Goal: Task Accomplishment & Management: Manage account settings

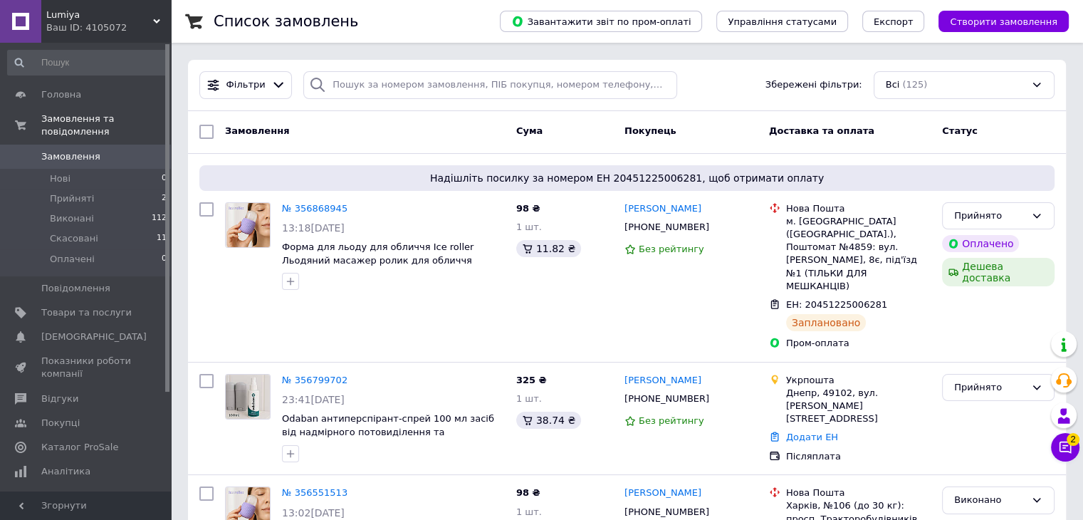
click at [37, 150] on span at bounding box center [20, 156] width 41 height 13
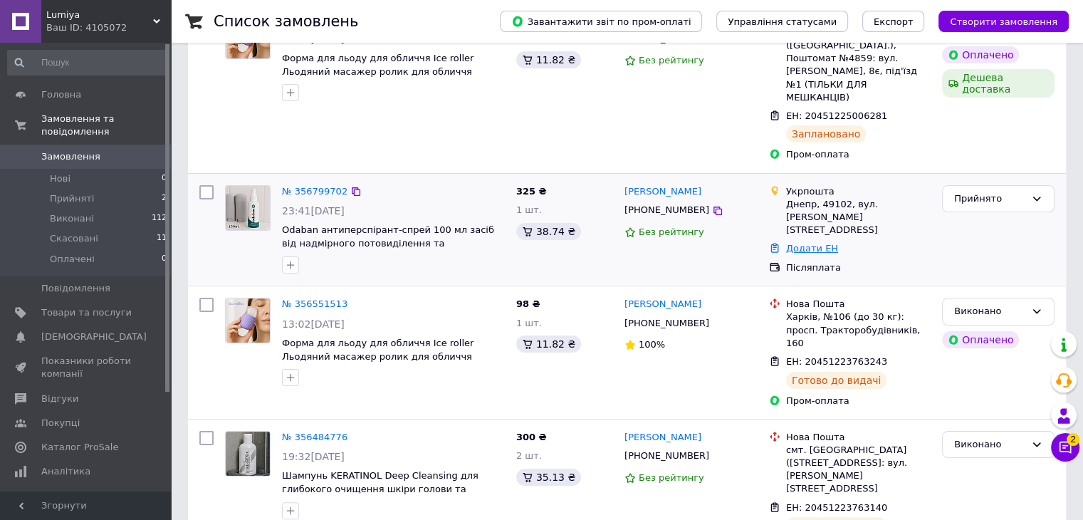
scroll to position [214, 0]
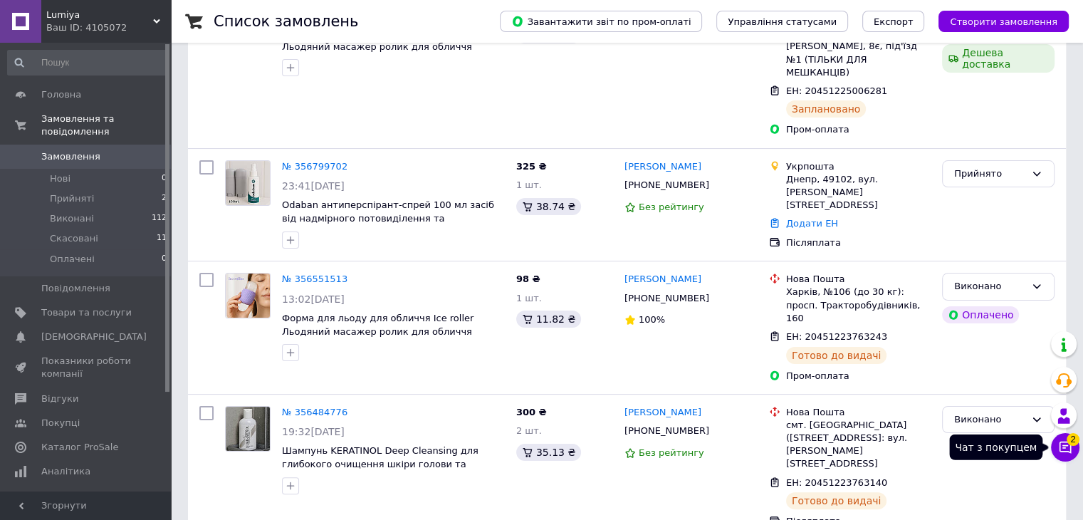
click at [1066, 449] on icon at bounding box center [1065, 447] width 14 height 14
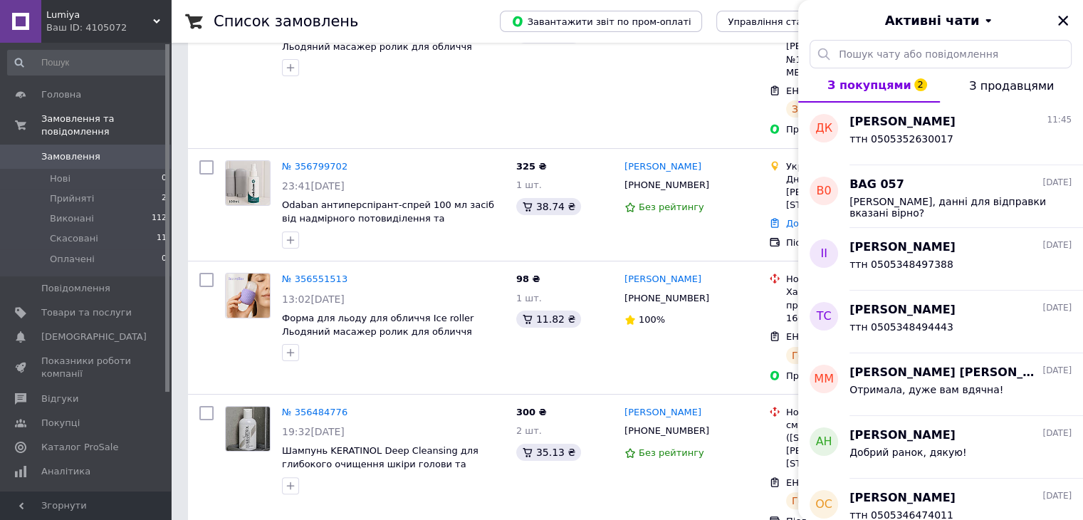
click at [1071, 18] on button "Закрити" at bounding box center [1062, 20] width 17 height 17
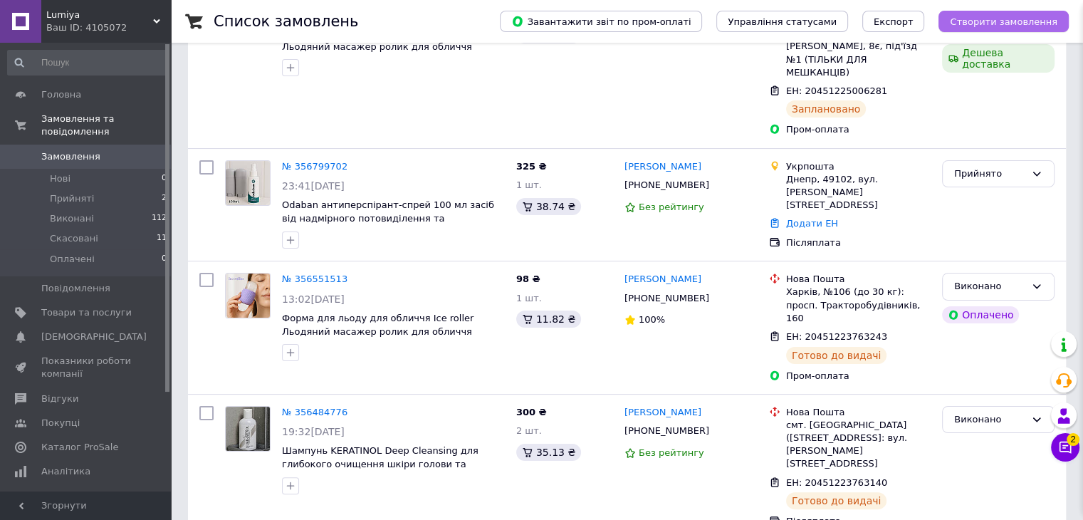
click at [1066, 21] on button "Створити замовлення" at bounding box center [1003, 21] width 130 height 21
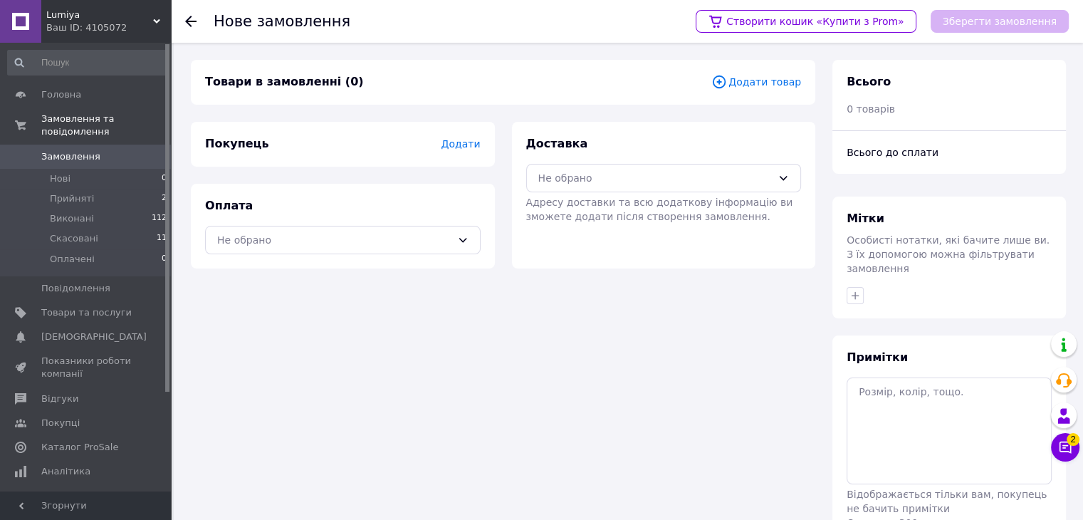
click at [111, 150] on span "Замовлення" at bounding box center [86, 156] width 90 height 13
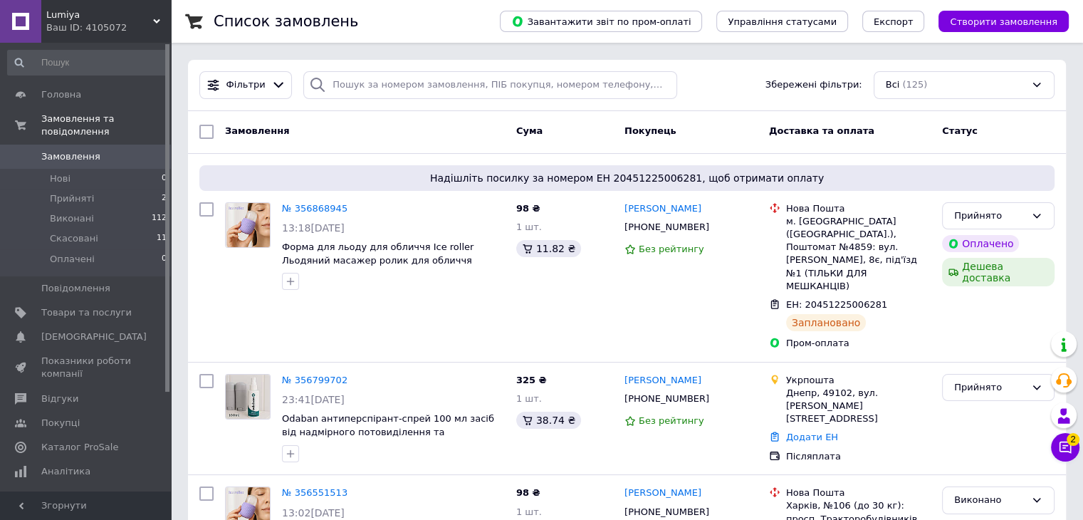
click at [119, 150] on span "Замовлення" at bounding box center [86, 156] width 90 height 13
click at [78, 392] on span "Відгуки" at bounding box center [86, 398] width 90 height 13
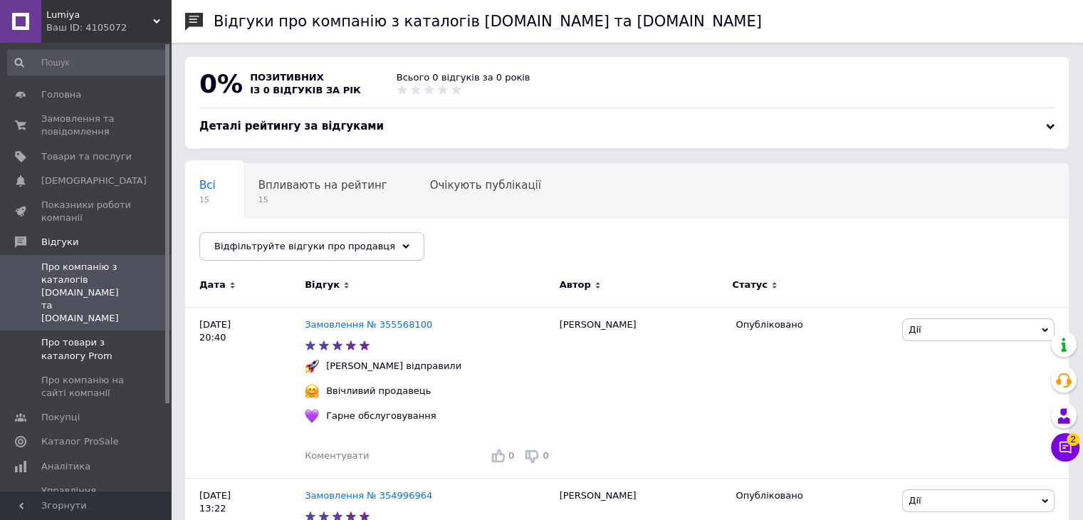
click at [110, 336] on span "Про товари з каталогу Prom" at bounding box center [86, 349] width 90 height 26
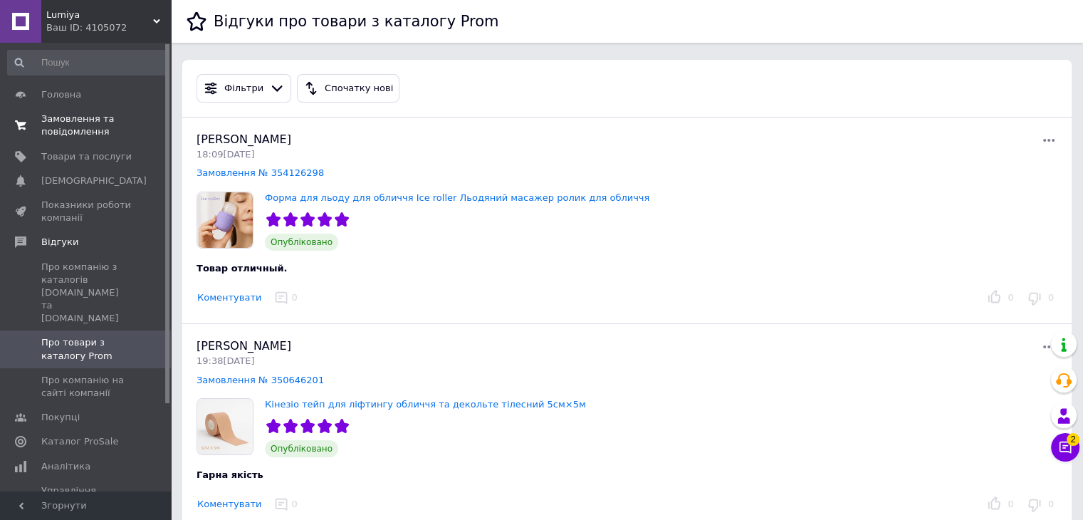
click at [91, 135] on span "Замовлення та повідомлення" at bounding box center [86, 125] width 90 height 26
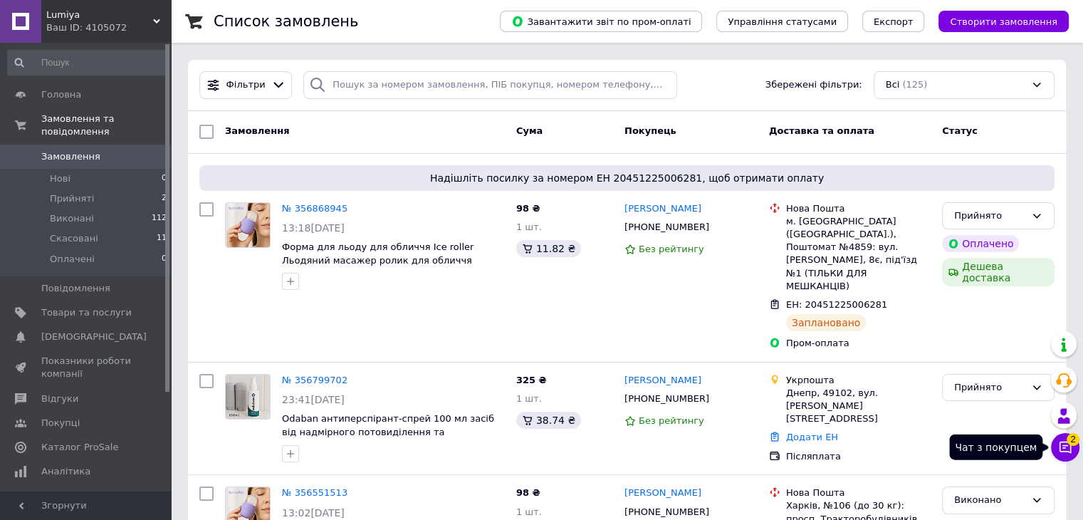
click at [1068, 442] on span "2" at bounding box center [1072, 439] width 13 height 13
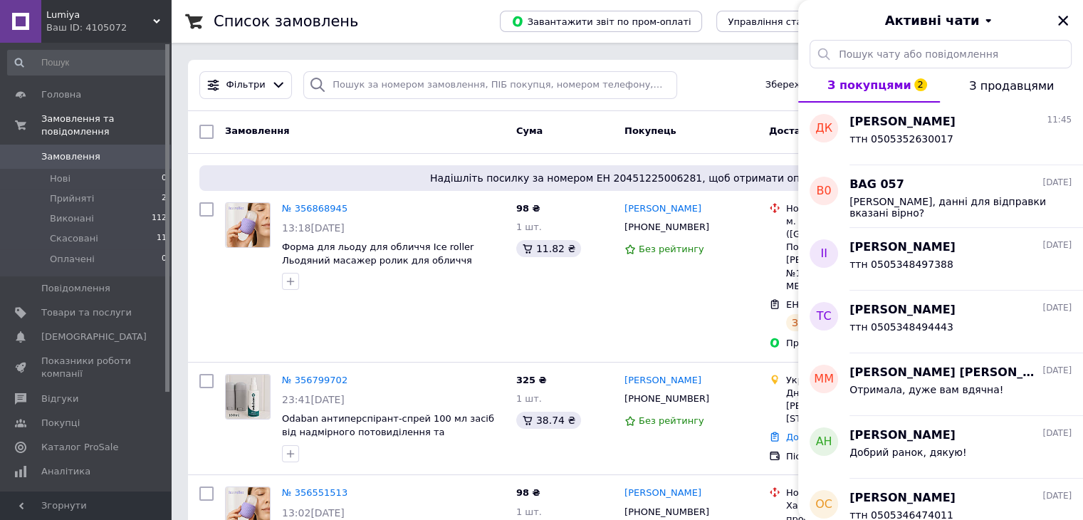
click at [1067, 30] on div "Активні чати" at bounding box center [940, 20] width 285 height 40
click at [1064, 21] on icon "Закрити" at bounding box center [1062, 20] width 13 height 13
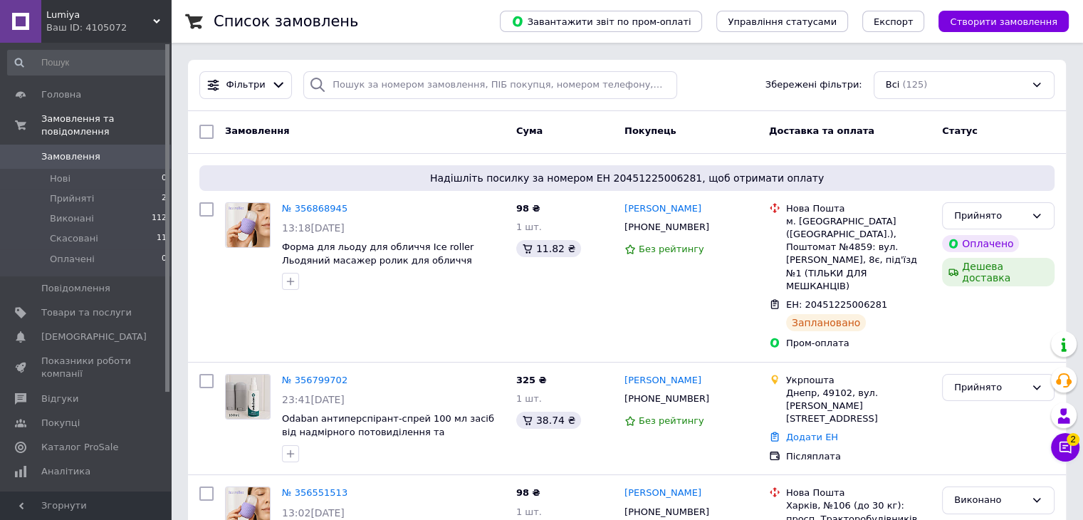
click at [84, 150] on span "Замовлення" at bounding box center [70, 156] width 59 height 13
click at [1076, 439] on span "2" at bounding box center [1072, 435] width 13 height 13
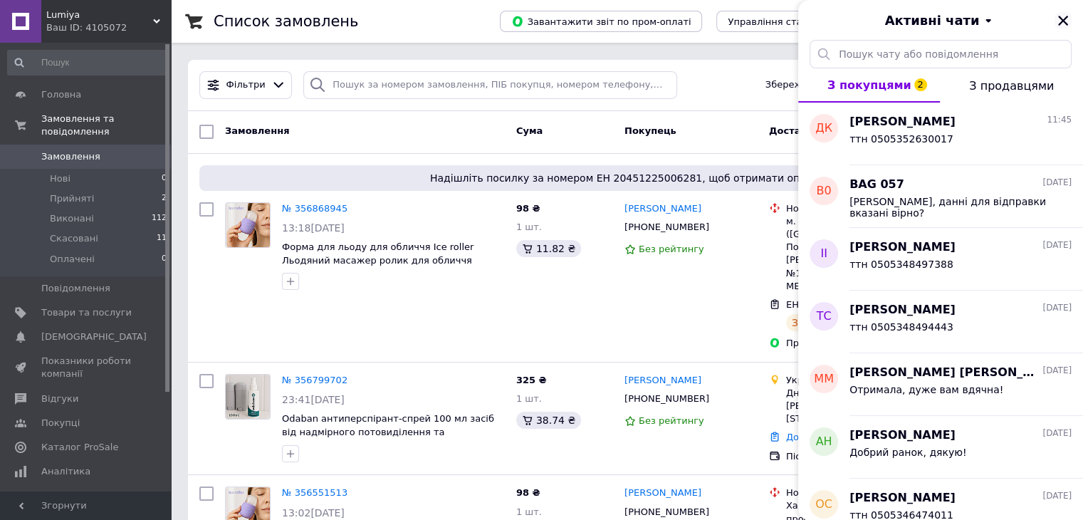
click at [1059, 20] on icon "Закрити" at bounding box center [1062, 20] width 13 height 13
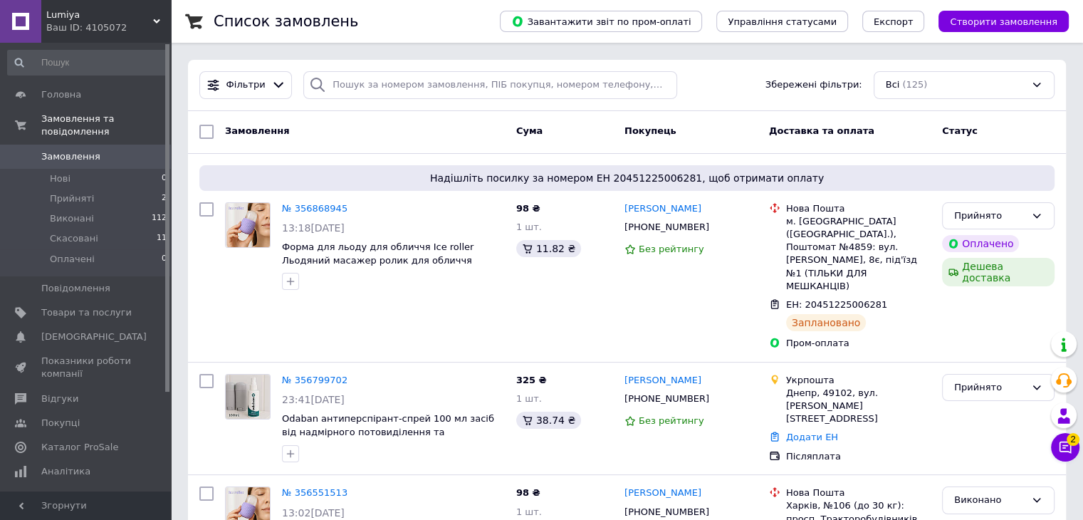
drag, startPoint x: 68, startPoint y: 139, endPoint x: 99, endPoint y: 149, distance: 33.1
click at [68, 150] on span "Замовлення" at bounding box center [70, 156] width 59 height 13
click at [77, 145] on link "Замовлення 0" at bounding box center [87, 157] width 175 height 24
click at [107, 145] on link "Замовлення 0" at bounding box center [87, 157] width 175 height 24
click at [99, 150] on span "Замовлення" at bounding box center [86, 156] width 90 height 13
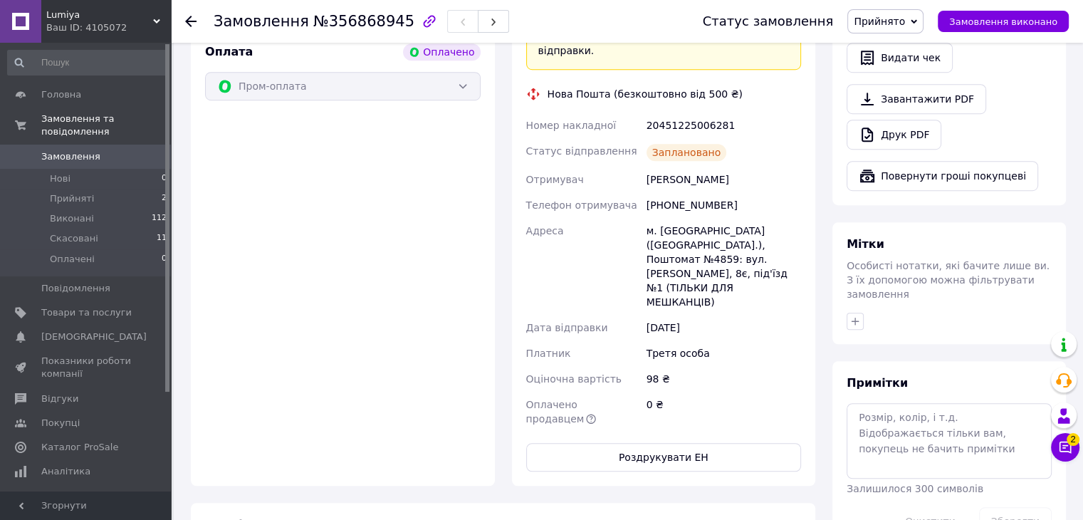
scroll to position [964, 0]
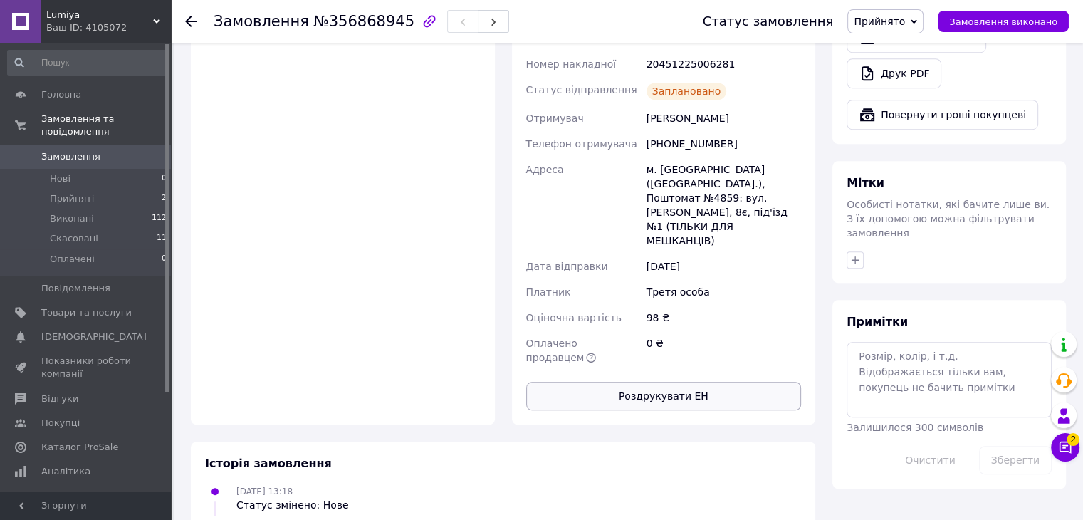
click at [669, 382] on button "Роздрукувати ЕН" at bounding box center [664, 396] width 276 height 28
